Goal: Task Accomplishment & Management: Use online tool/utility

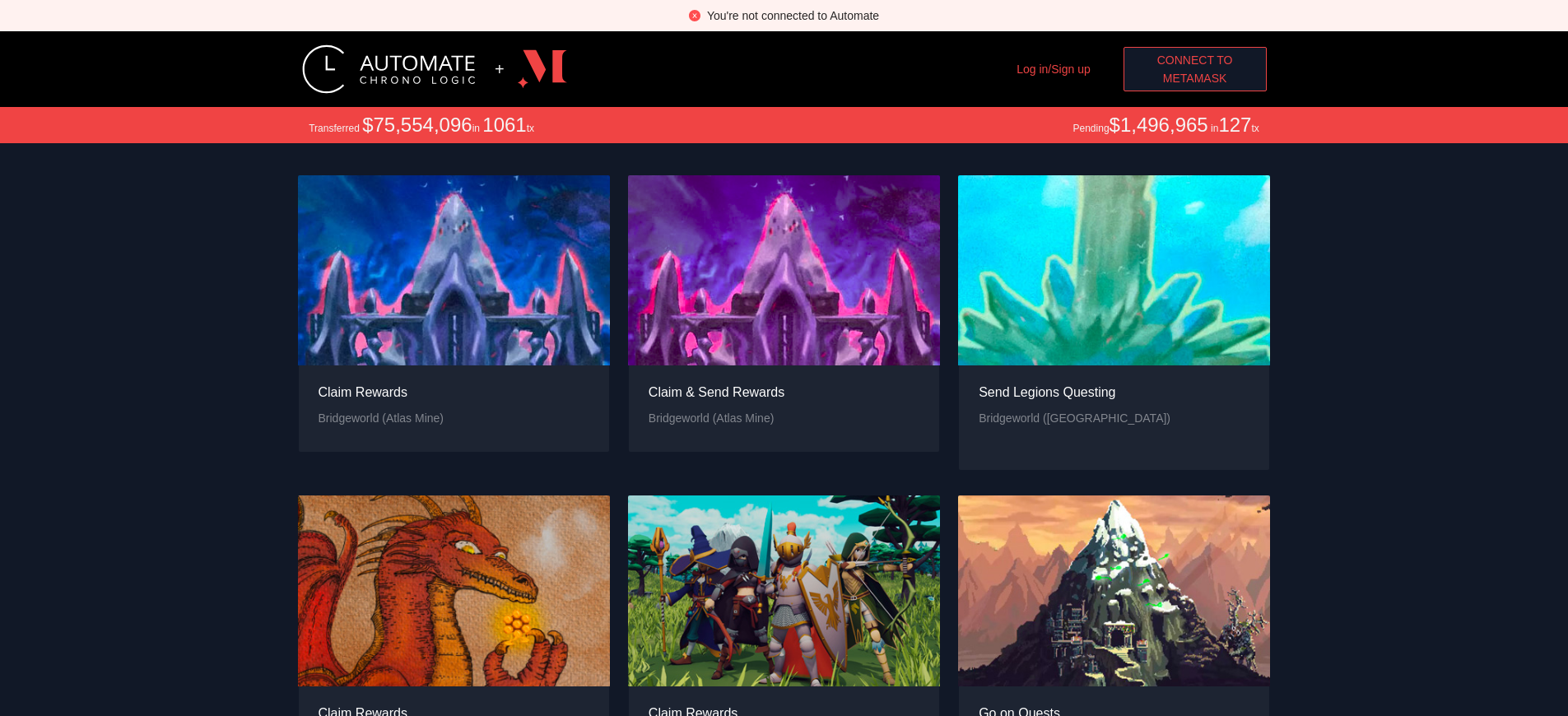
click at [1195, 60] on span "Connect to" at bounding box center [1195, 59] width 76 height 18
click at [1195, 78] on span "MetaMask" at bounding box center [1195, 78] width 64 height 18
click at [793, 16] on div "You're not connected to Automate" at bounding box center [792, 15] width 172 height 18
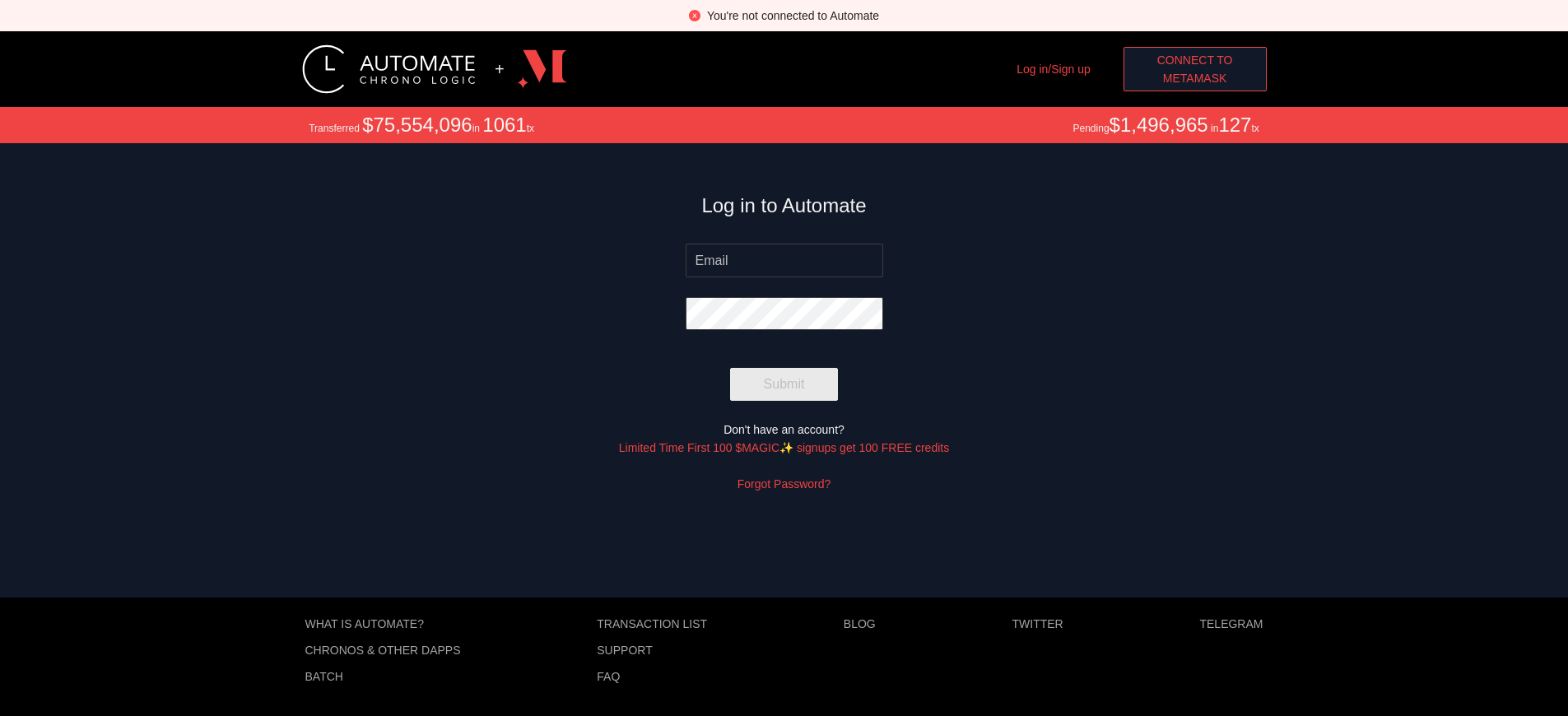
click at [1201, 78] on span "MetaMask" at bounding box center [1195, 78] width 64 height 18
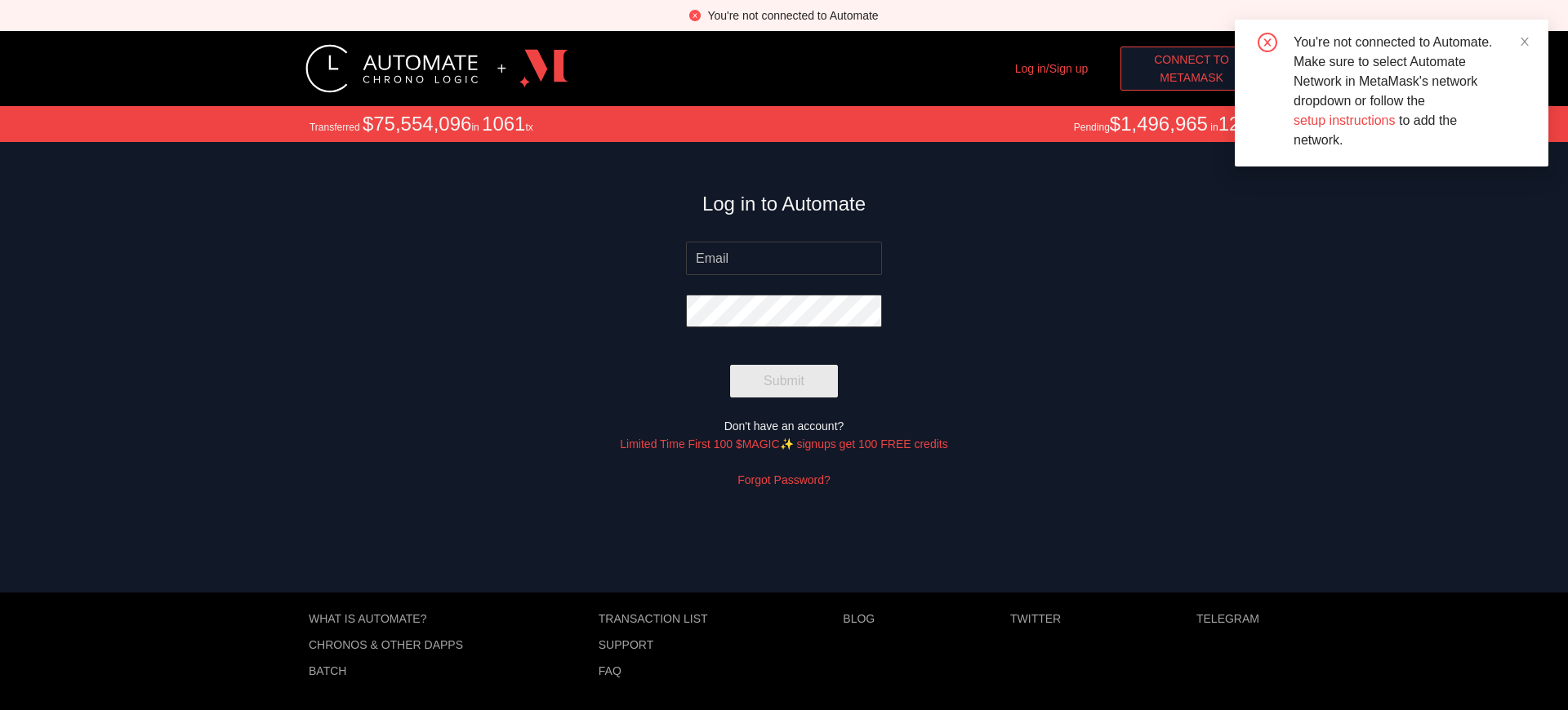
click at [1192, 77] on span "MetaMask" at bounding box center [1192, 77] width 63 height 18
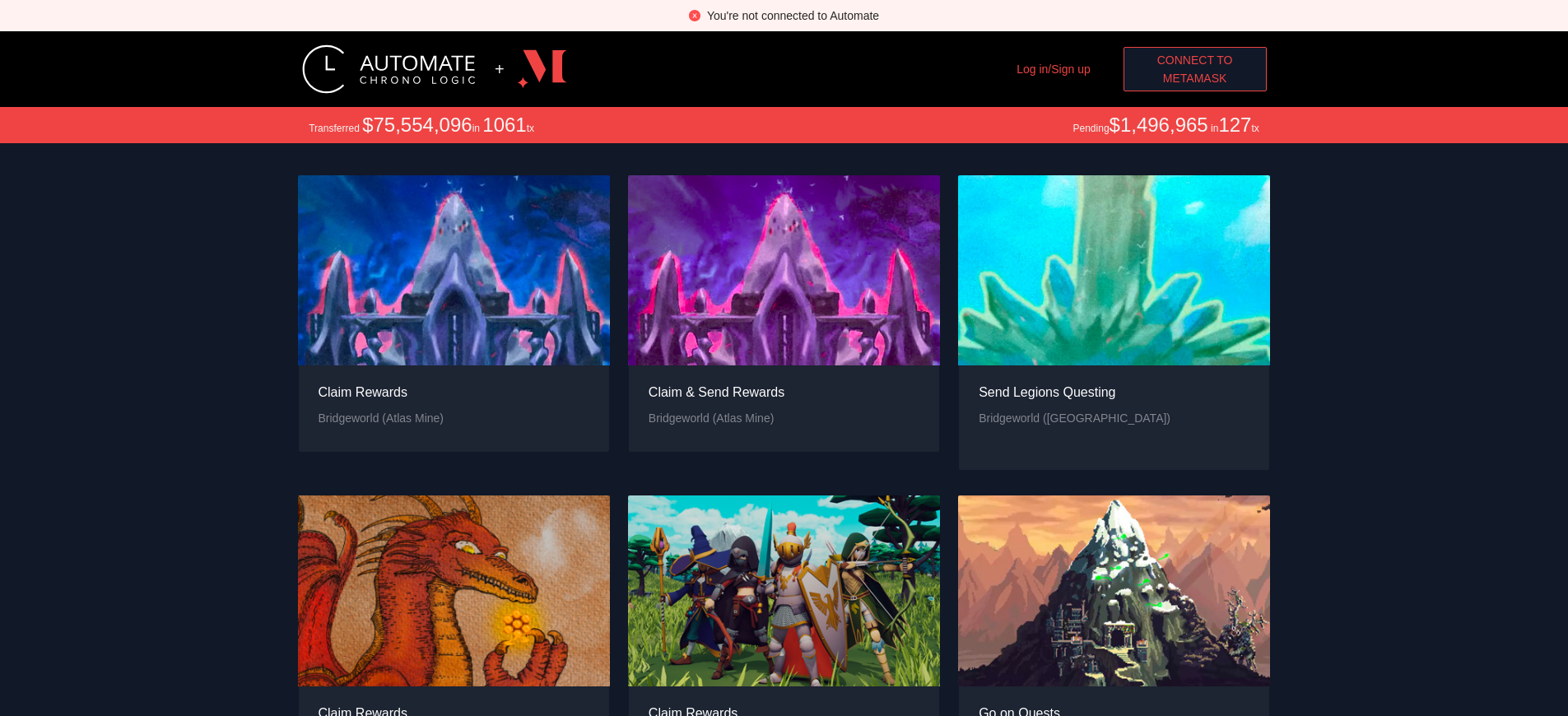
click at [1195, 78] on span "MetaMask" at bounding box center [1195, 78] width 64 height 18
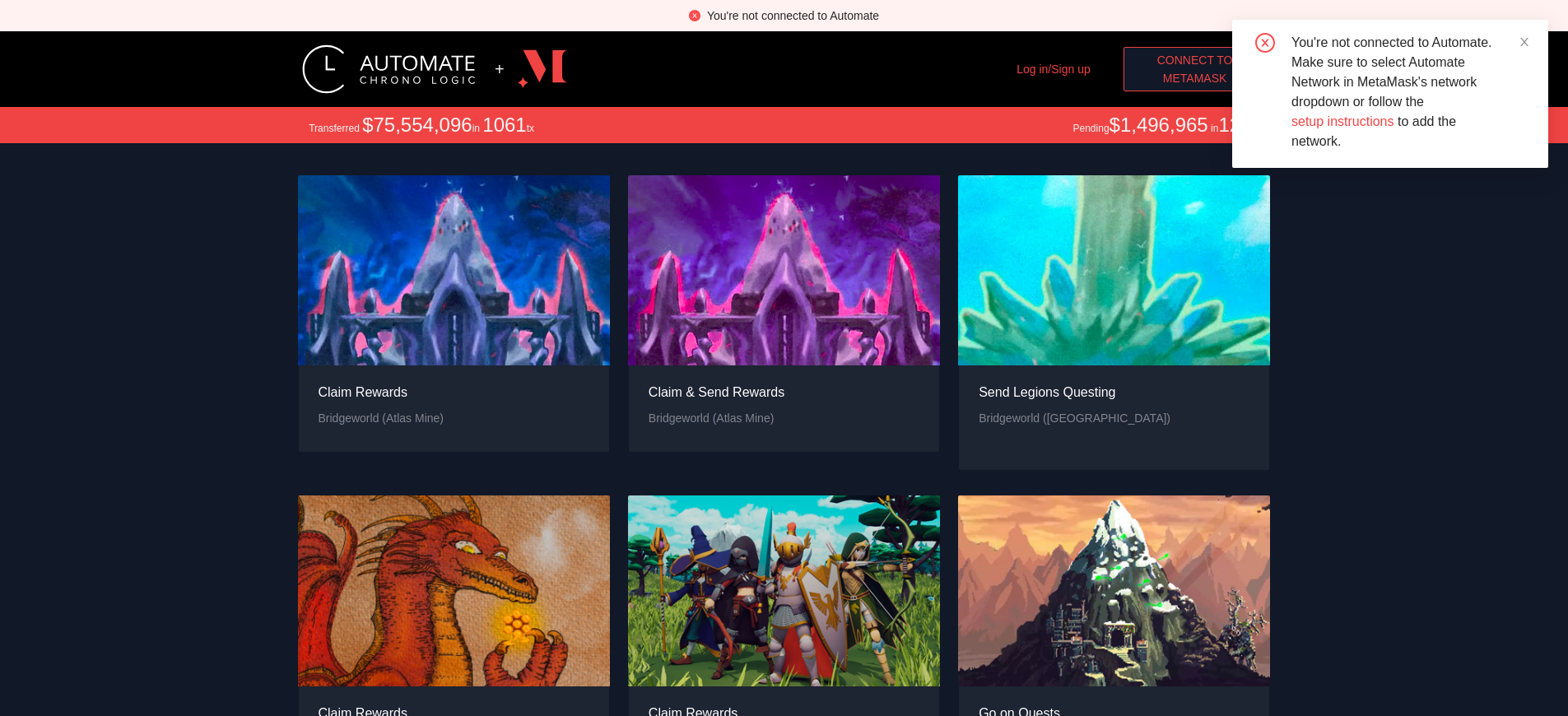
click at [1195, 78] on span "MetaMask" at bounding box center [1195, 78] width 64 height 18
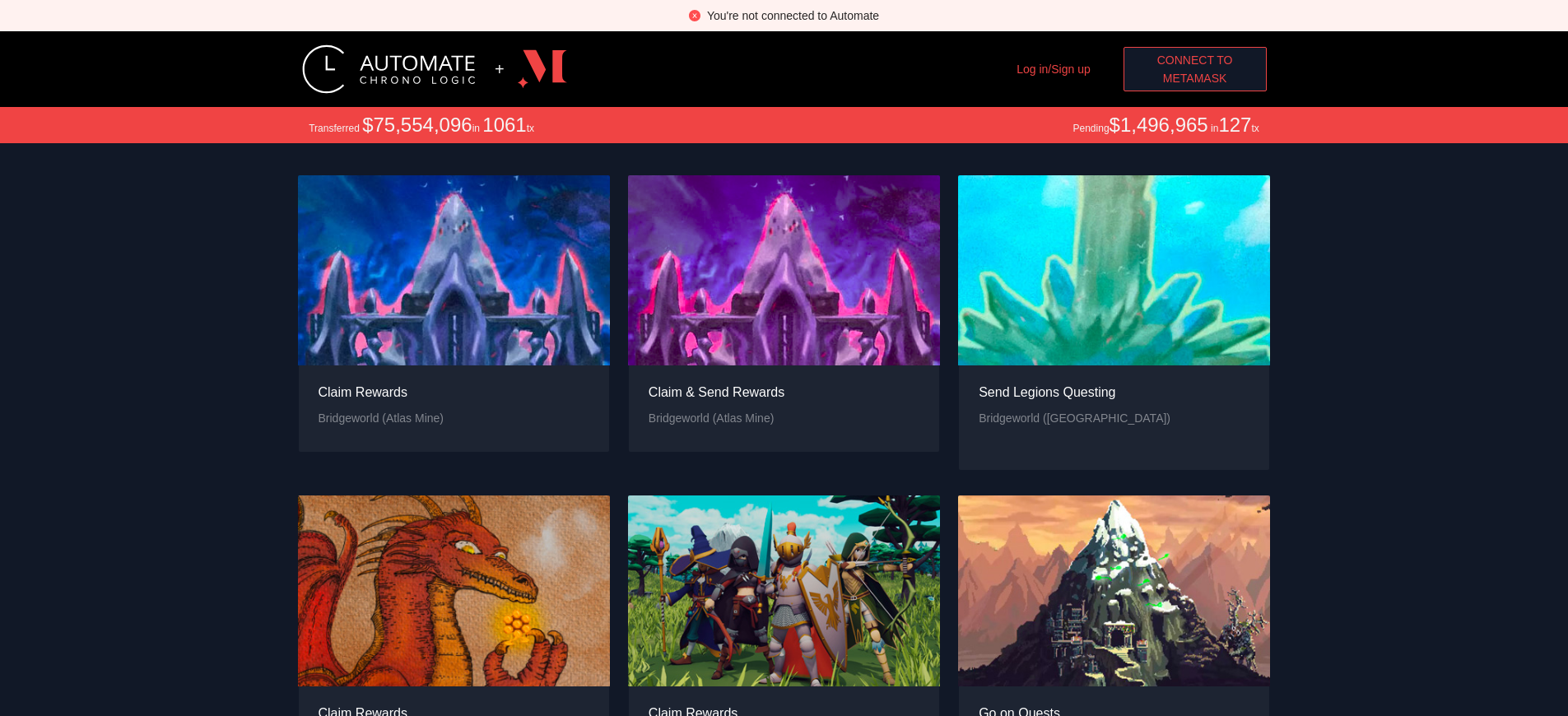
click at [793, 16] on div "You're not connected to Automate" at bounding box center [792, 15] width 172 height 18
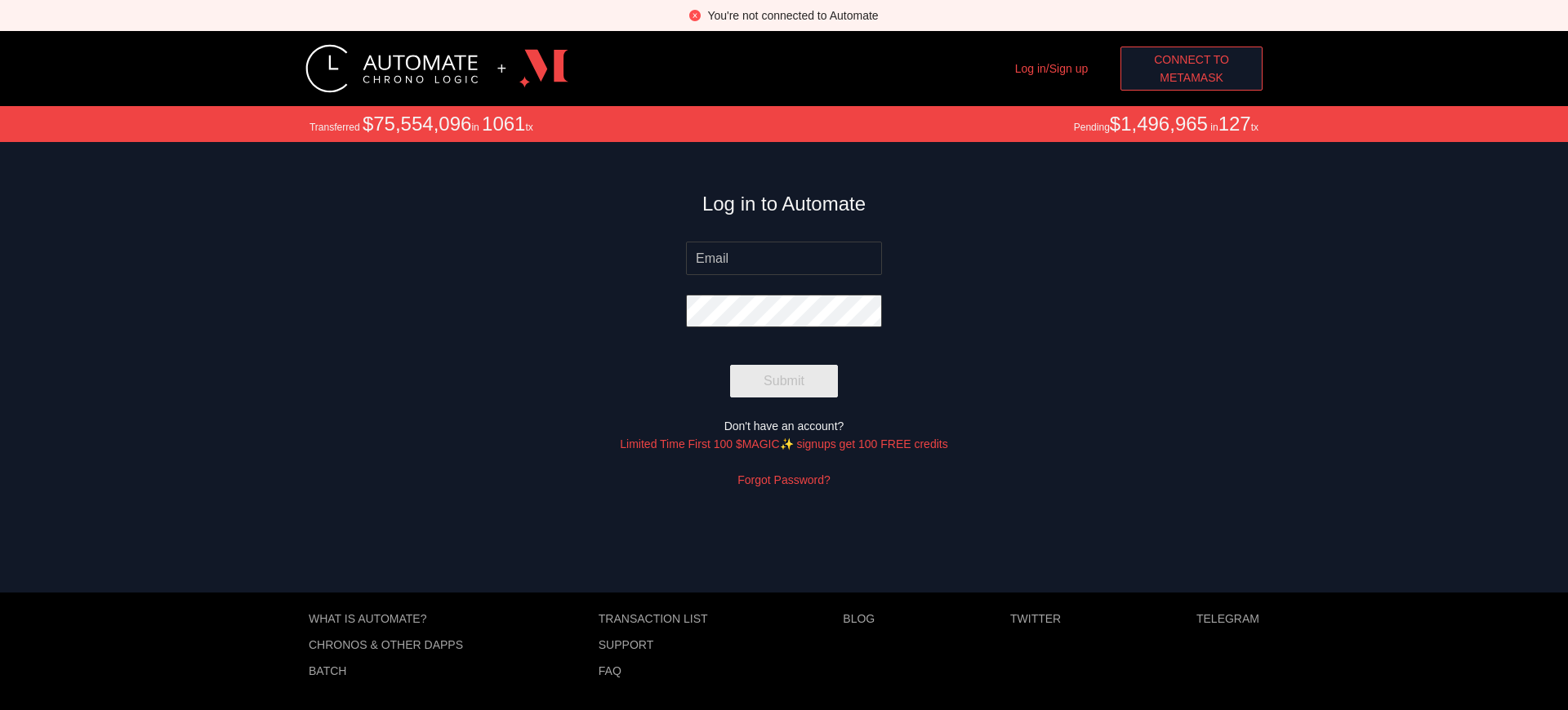
click at [792, 16] on div "You're not connected to Automate" at bounding box center [792, 15] width 170 height 18
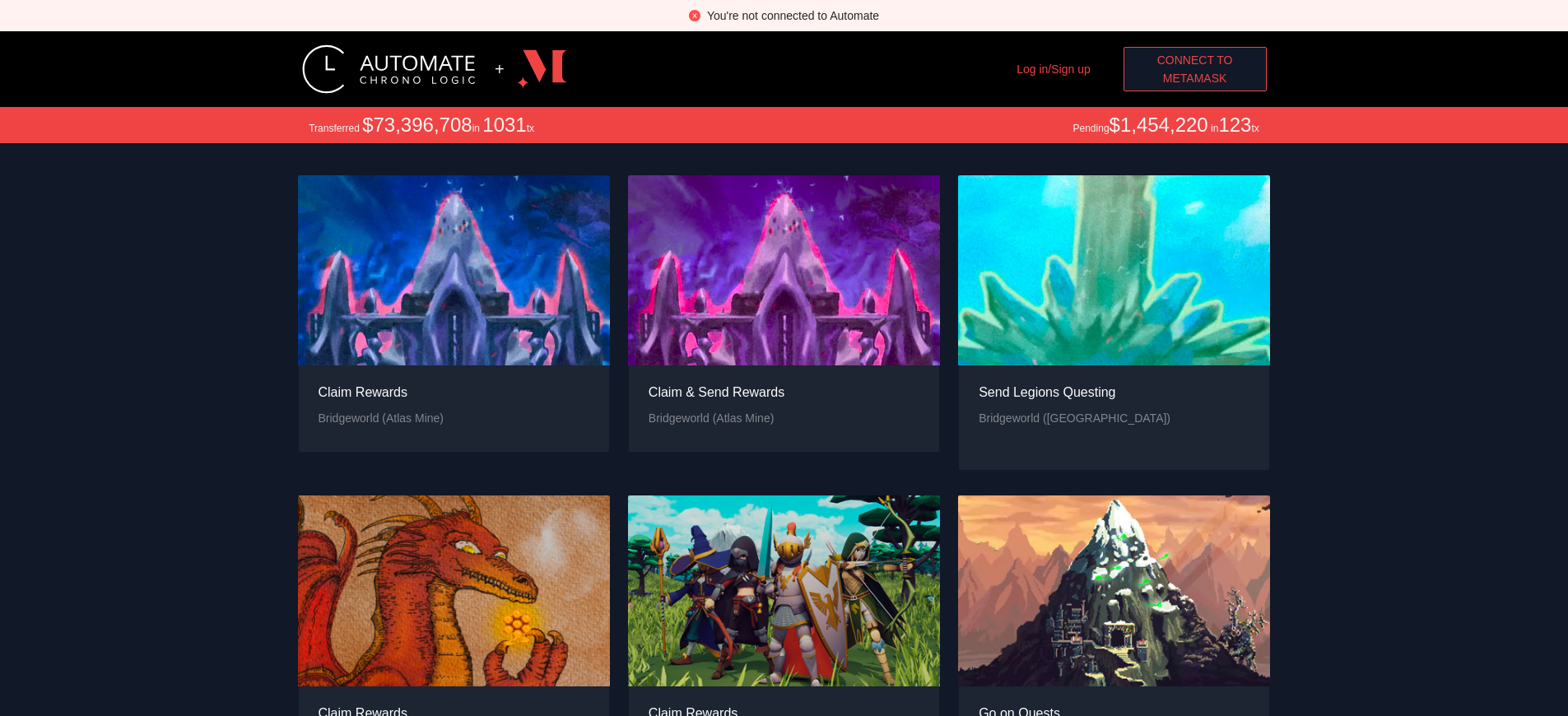
click at [1195, 78] on span "MetaMask" at bounding box center [1195, 78] width 64 height 18
click at [793, 16] on div "You're not connected to Automate" at bounding box center [792, 15] width 172 height 18
